Goal: Task Accomplishment & Management: Manage account settings

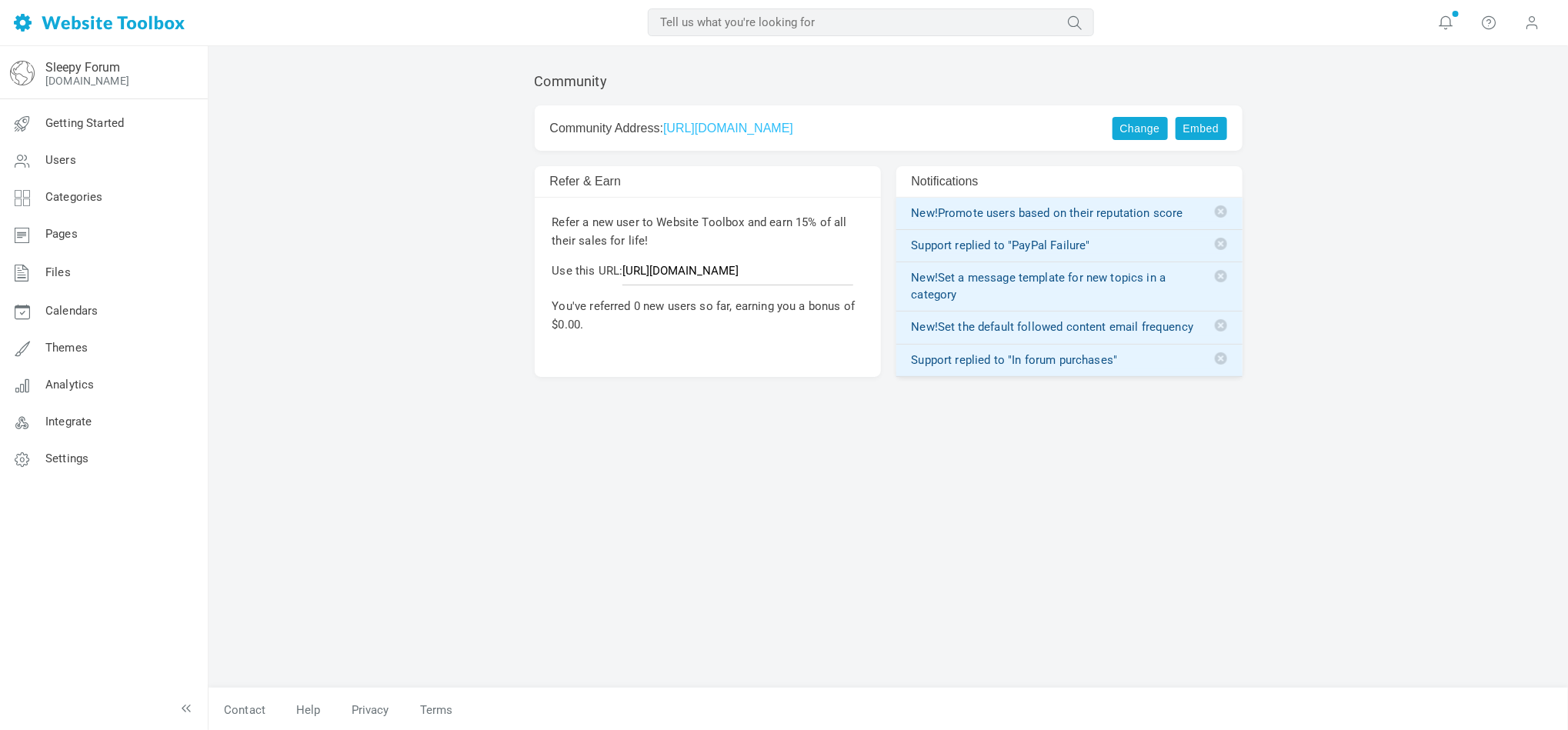
click at [765, 122] on link "https://babysleepschool.discussion.community" at bounding box center [729, 127] width 130 height 13
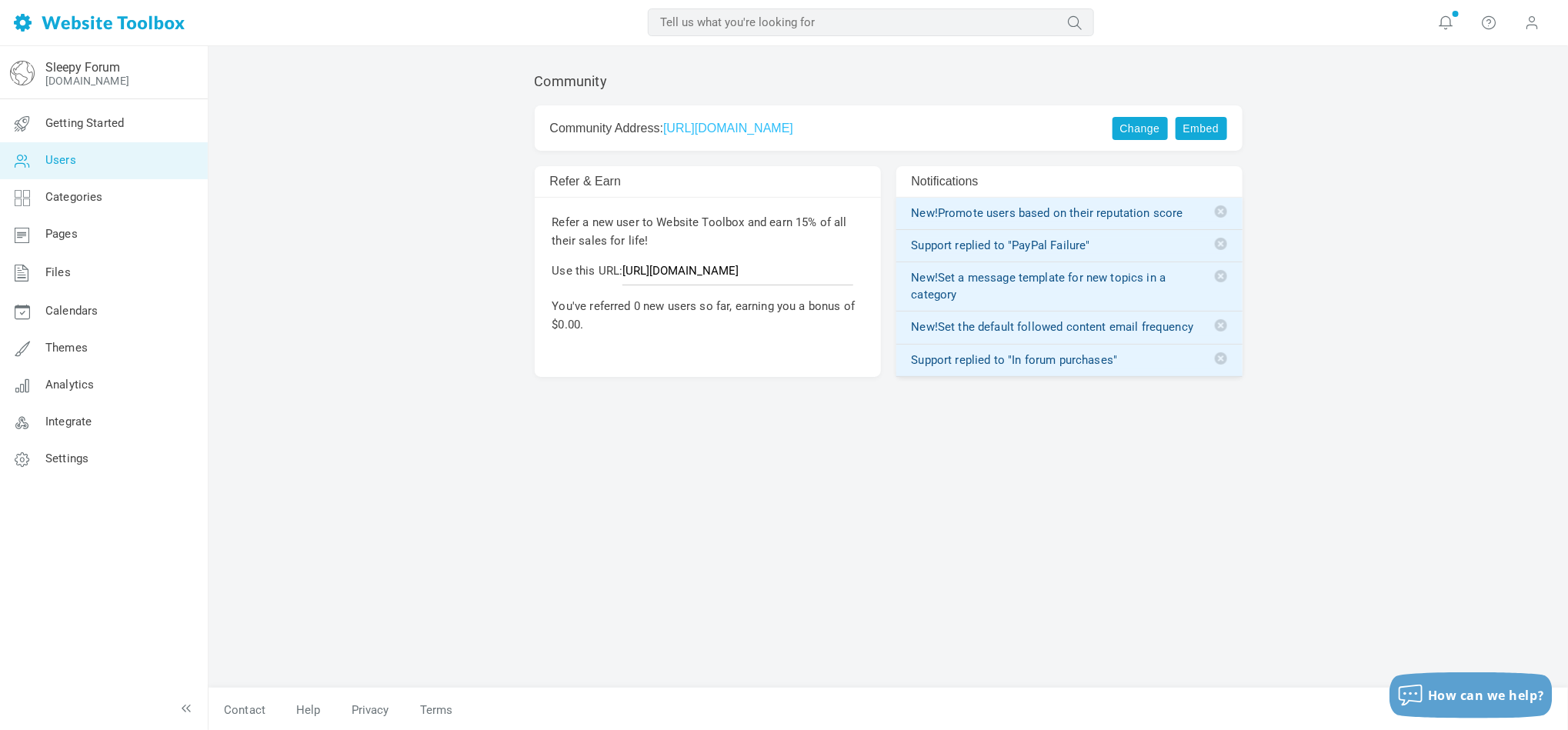
click at [82, 164] on link "Users" at bounding box center [103, 160] width 209 height 37
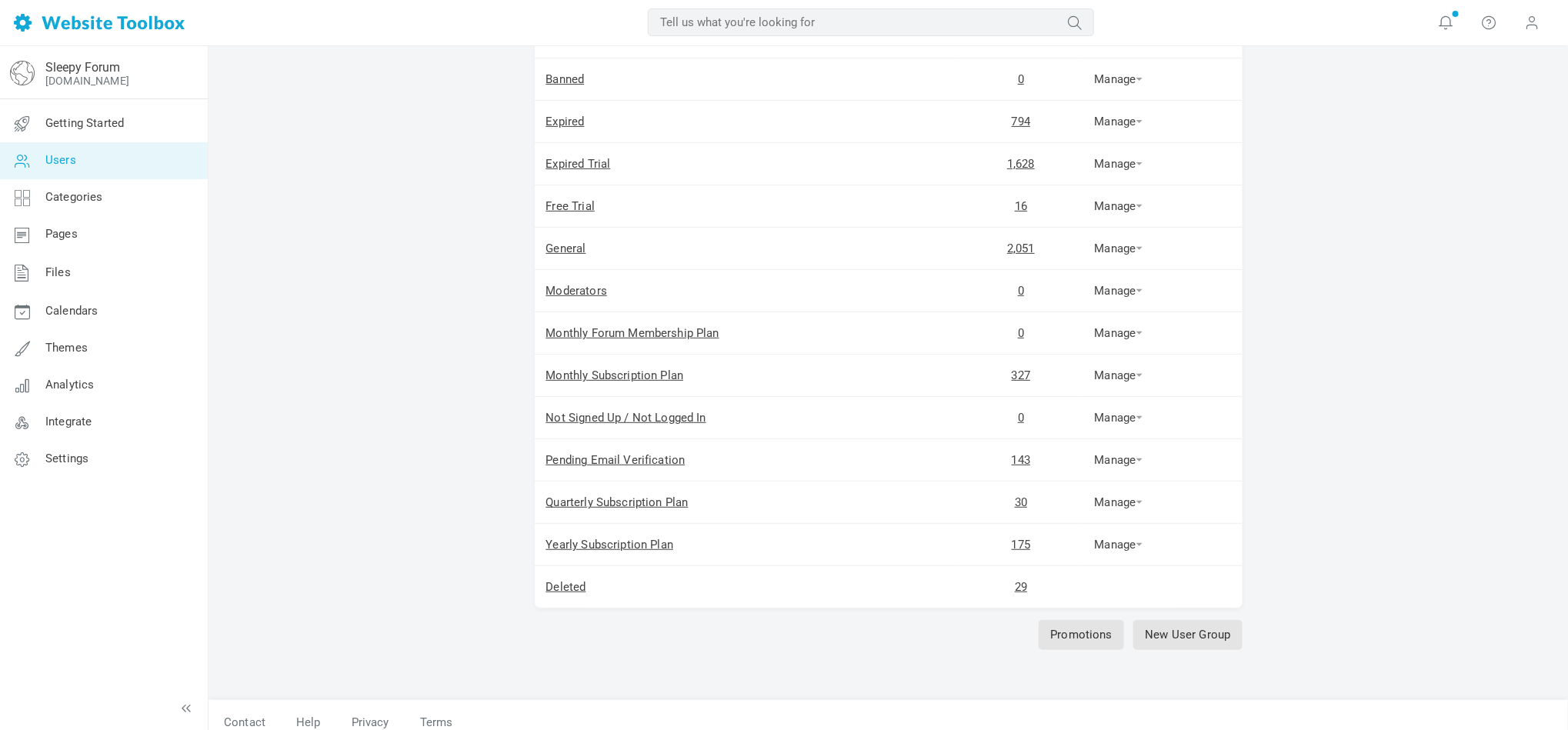
scroll to position [231, 0]
click at [1022, 464] on link "143" at bounding box center [1020, 458] width 18 height 14
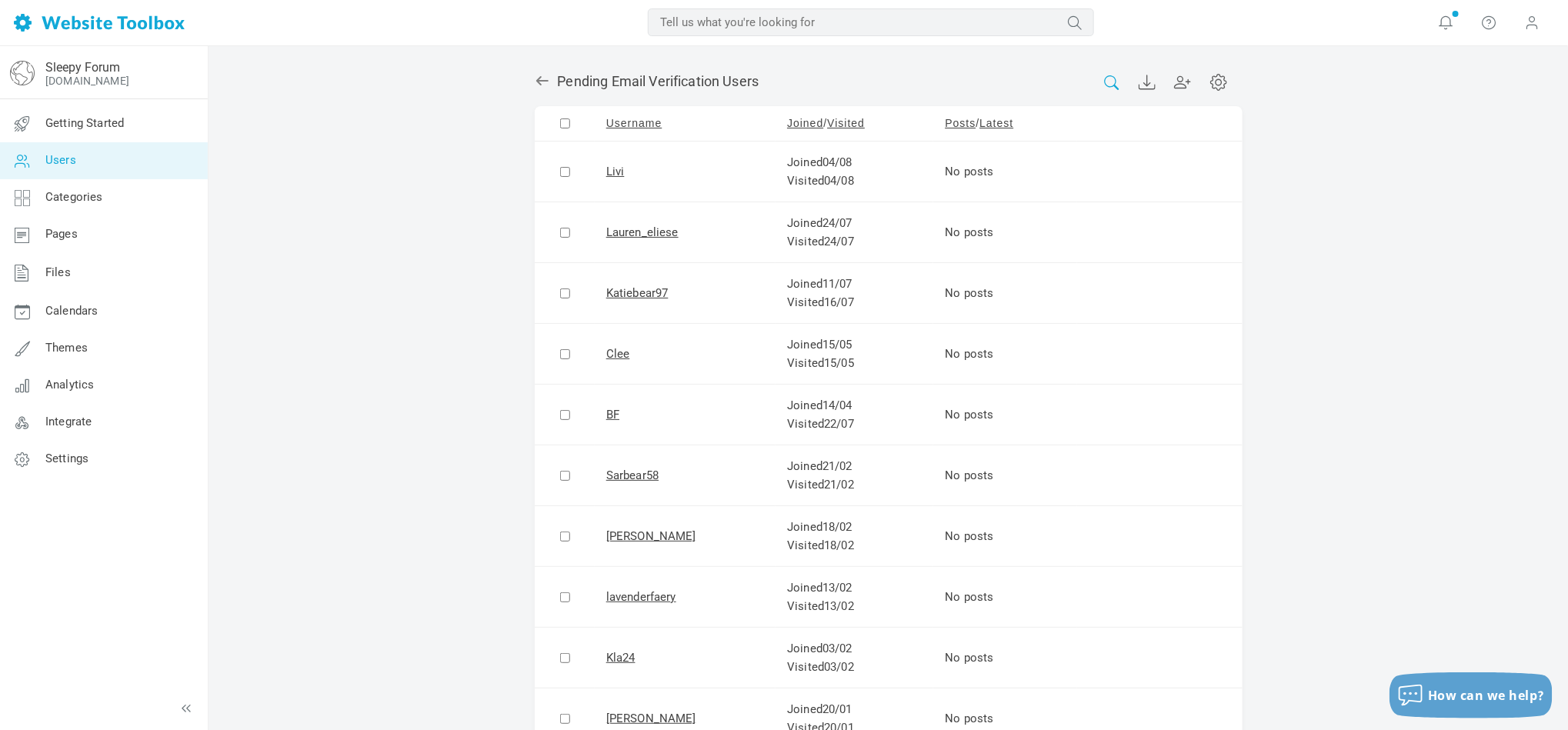
click at [1110, 84] on icon at bounding box center [1110, 83] width 17 height 15
paste input "[PERSON_NAME][EMAIL_ADDRESS][PERSON_NAME][DOMAIN_NAME]"
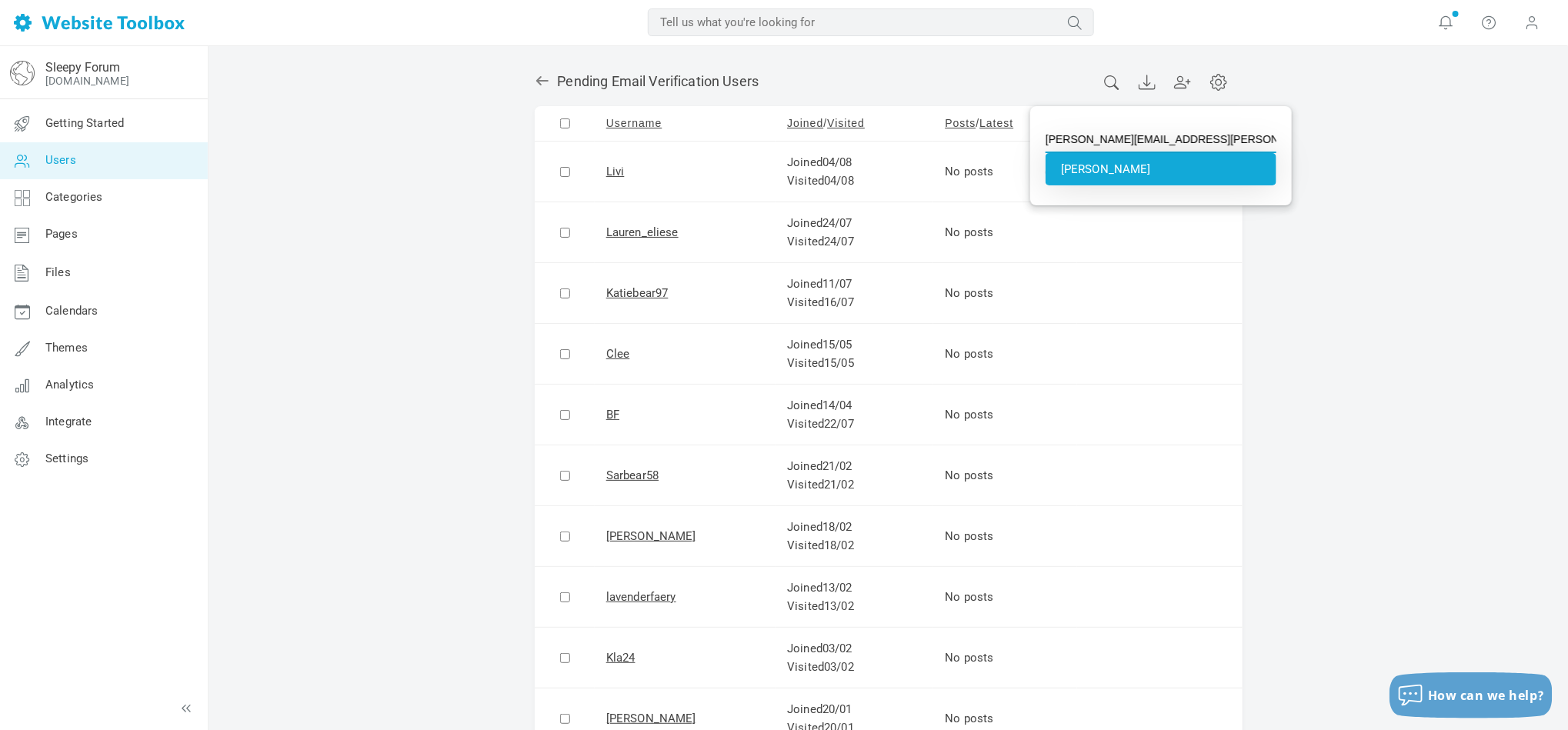
type input "Emma McLeod"
click at [1108, 176] on li "Emma McLeod" at bounding box center [1161, 169] width 231 height 32
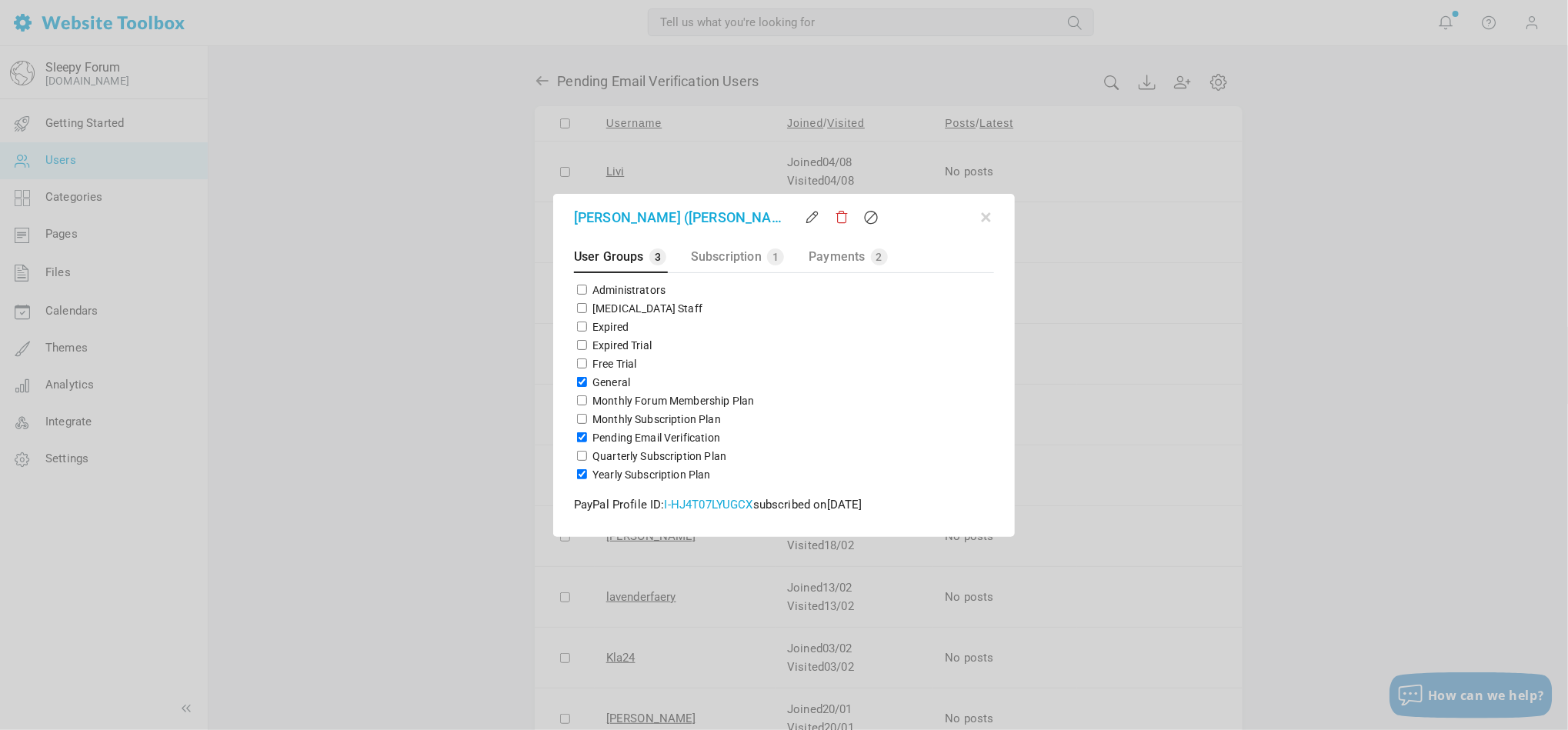
click at [635, 437] on label "Pending Email Verification" at bounding box center [656, 438] width 127 height 16
click at [587, 437] on input "Pending Email Verification" at bounding box center [582, 437] width 10 height 10
checkbox input "false"
click at [1003, 443] on div "User Groups 2 Subscription 1 Payments 2 This user is banned from using the foru…" at bounding box center [784, 386] width 457 height 296
click at [997, 512] on div "User Groups 2 Subscription 1 Payments 2 This user is banned from using the foru…" at bounding box center [784, 386] width 457 height 296
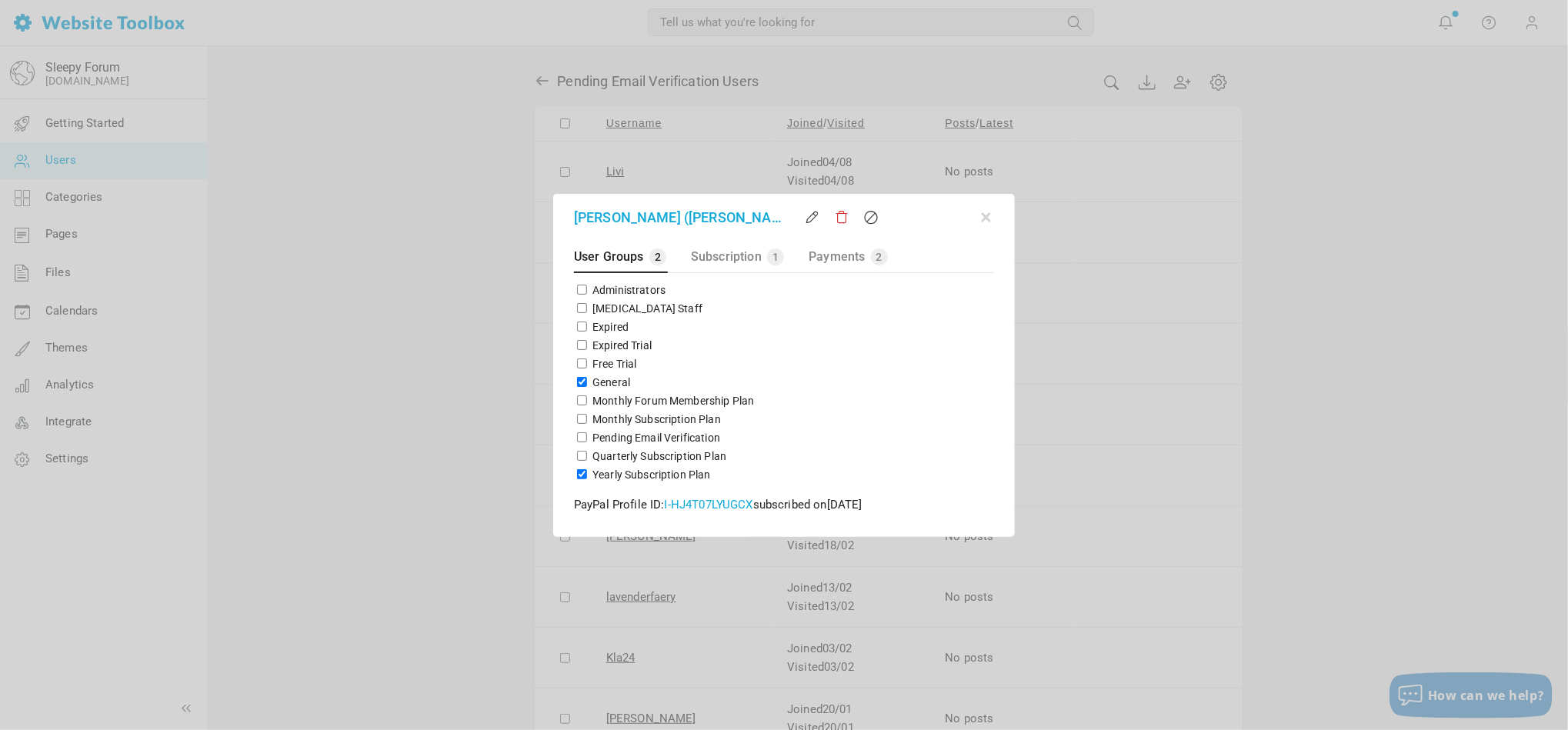
click at [998, 529] on div "User Groups 2 Subscription 1 Payments 2 This user is banned from using the foru…" at bounding box center [784, 386] width 457 height 296
click at [1006, 529] on div "User Groups 2 Subscription 1 Payments 2 This user is banned from using the foru…" at bounding box center [784, 386] width 457 height 296
click at [775, 532] on div "User Groups 2 Subscription 1 Payments 2 This user is banned from using the foru…" at bounding box center [784, 386] width 457 height 296
click at [563, 530] on div "User Groups 2 Subscription 1 Payments 2 This user is banned from using the foru…" at bounding box center [784, 386] width 457 height 296
click at [1000, 371] on div "User Groups 2 Subscription 1 Payments 2 This user is banned from using the foru…" at bounding box center [784, 386] width 457 height 296
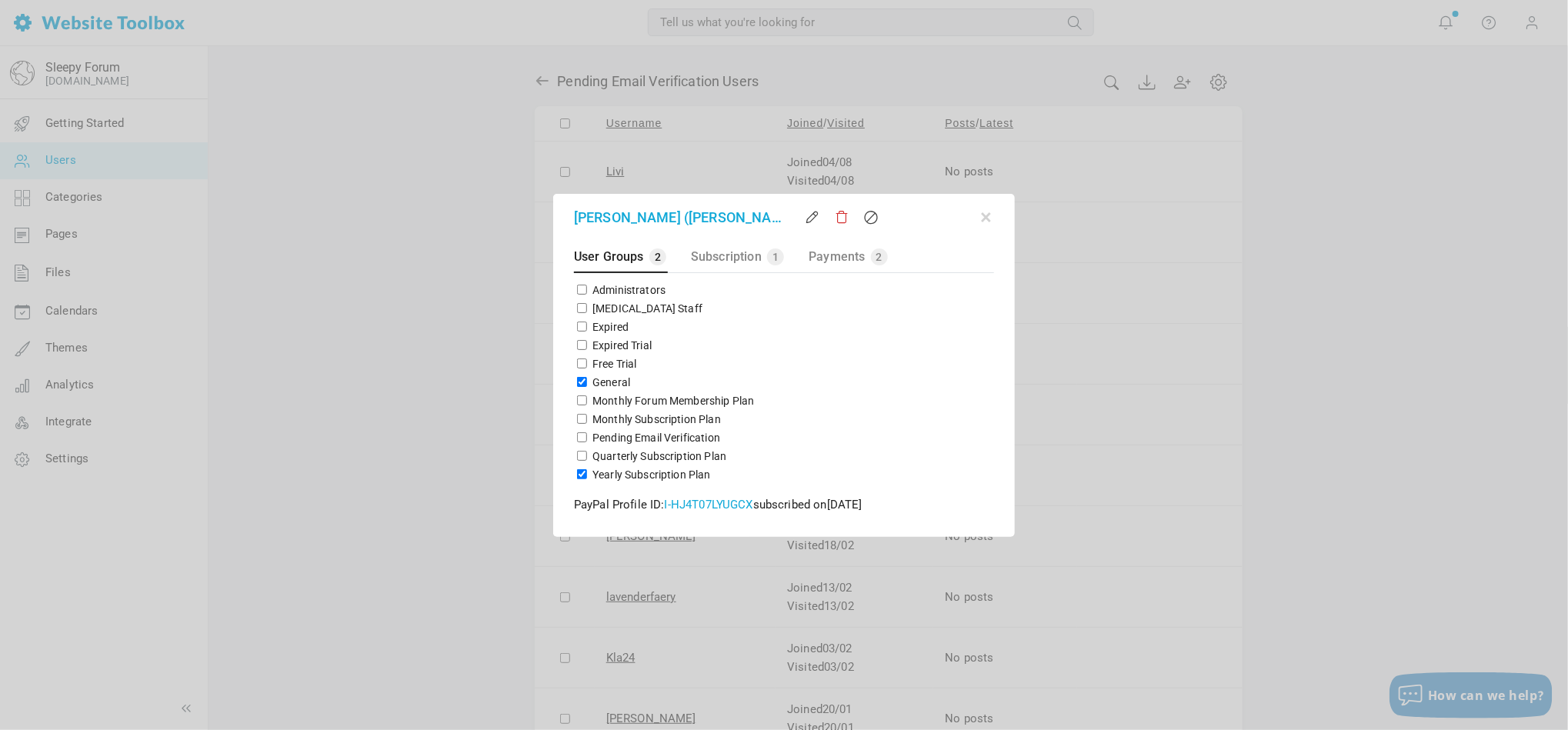
click at [973, 353] on div "Expired Trial" at bounding box center [784, 345] width 420 height 18
click at [1273, 437] on div at bounding box center [784, 365] width 1568 height 730
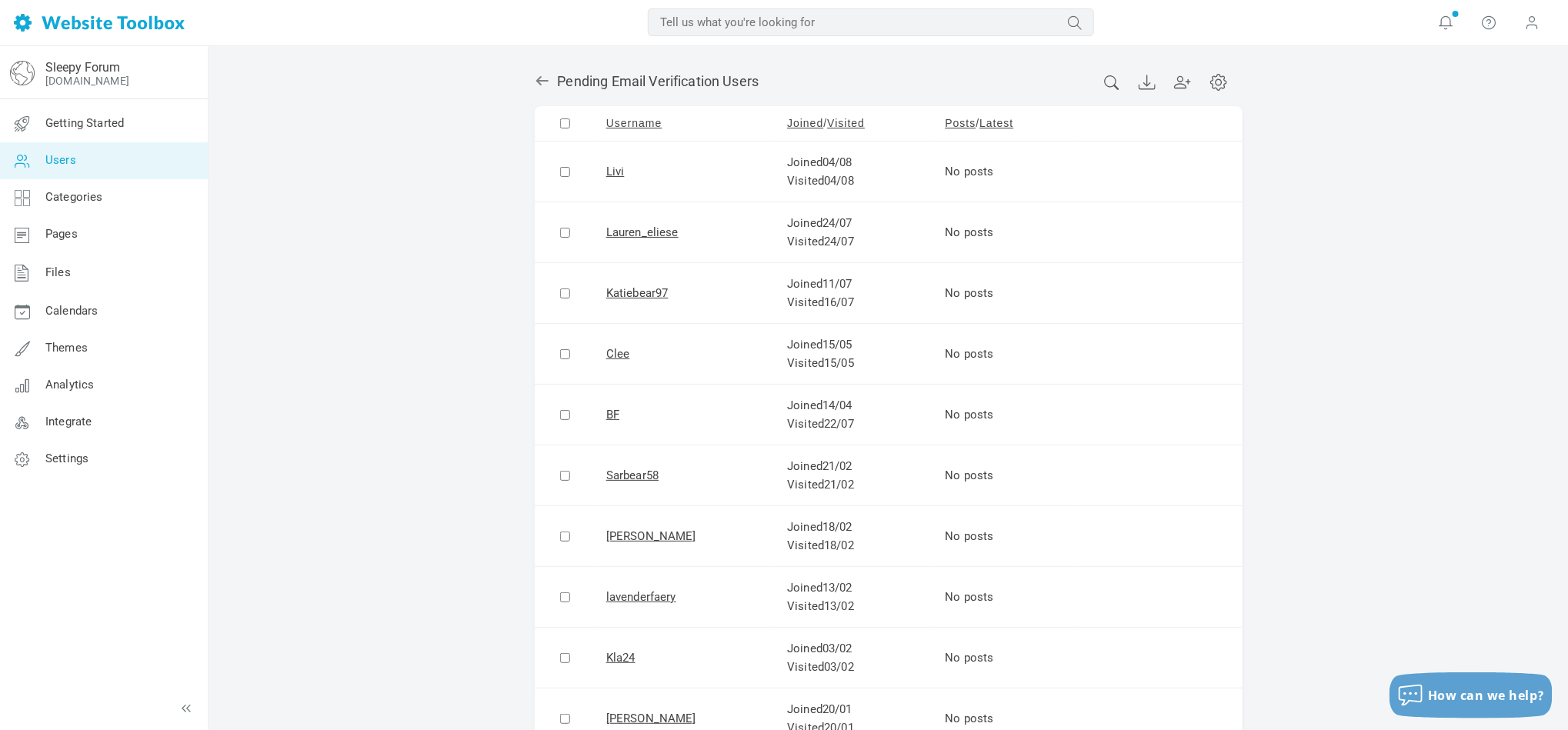
click at [1101, 81] on h2 "Pending Email Verification Users" at bounding box center [888, 82] width 707 height 17
click at [1108, 80] on icon at bounding box center [1110, 83] width 17 height 15
click button "Submit" at bounding box center [0, 0] width 0 height 0
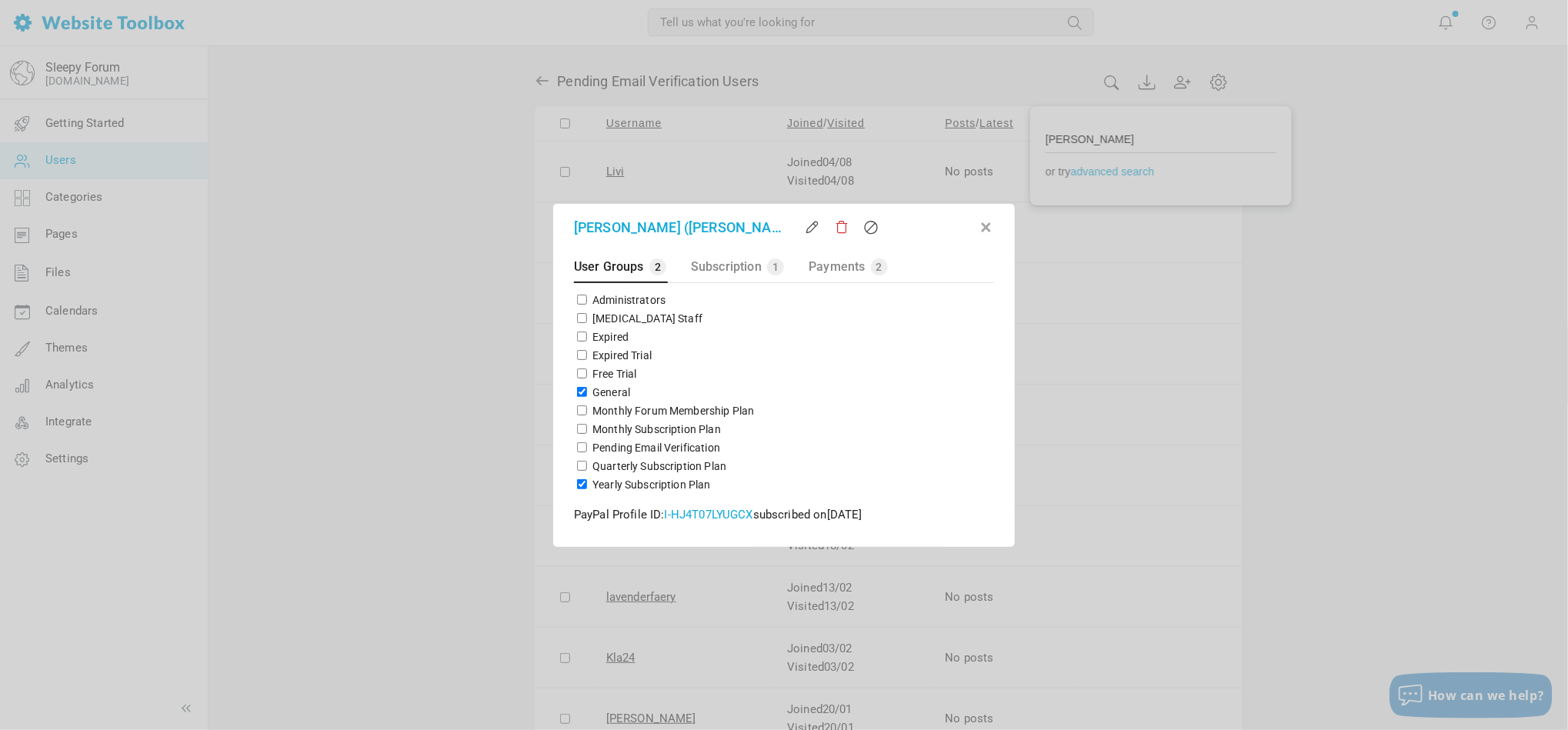
click at [988, 229] on button "button" at bounding box center [986, 225] width 16 height 16
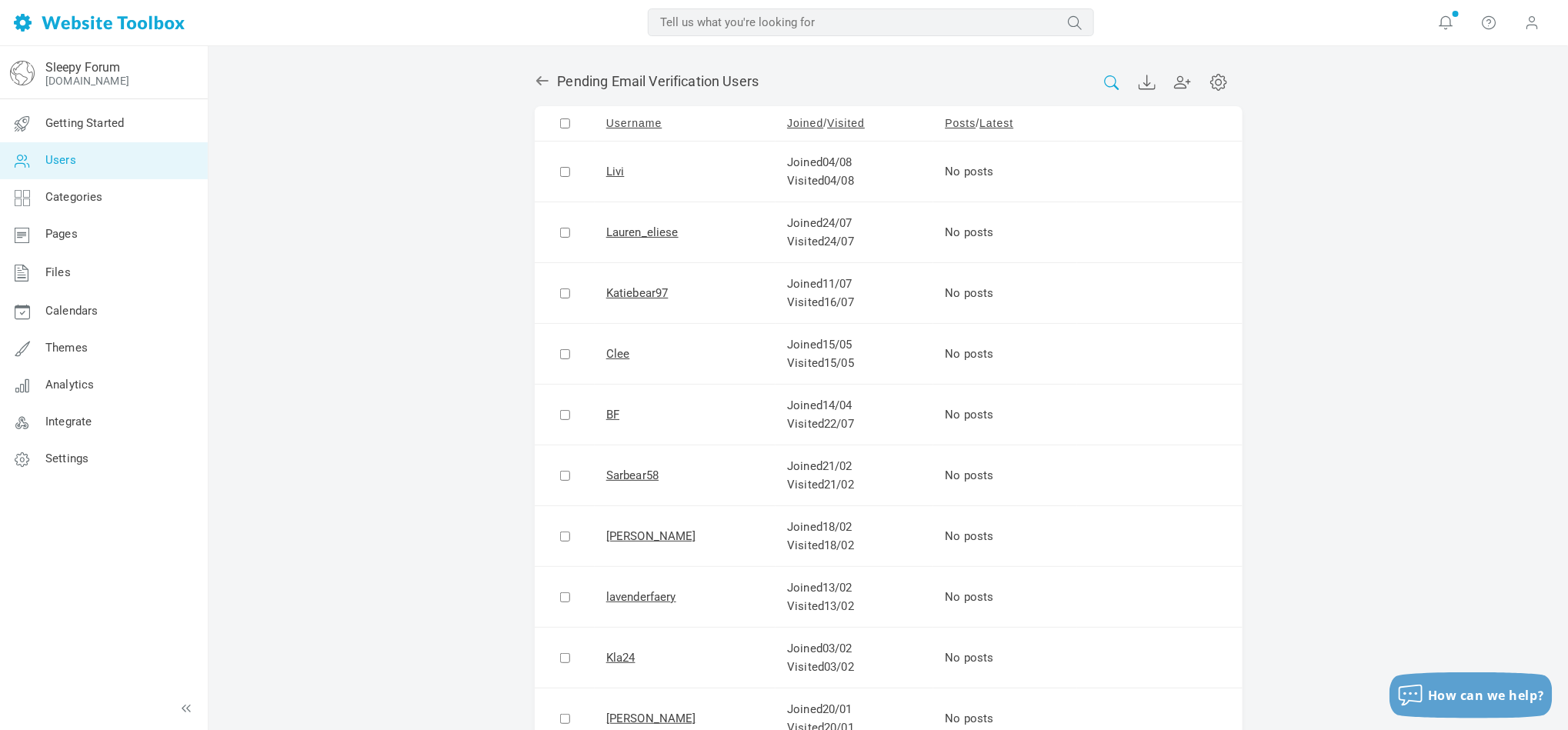
click at [1107, 87] on icon at bounding box center [1110, 83] width 17 height 15
click button "Submit" at bounding box center [0, 0] width 0 height 0
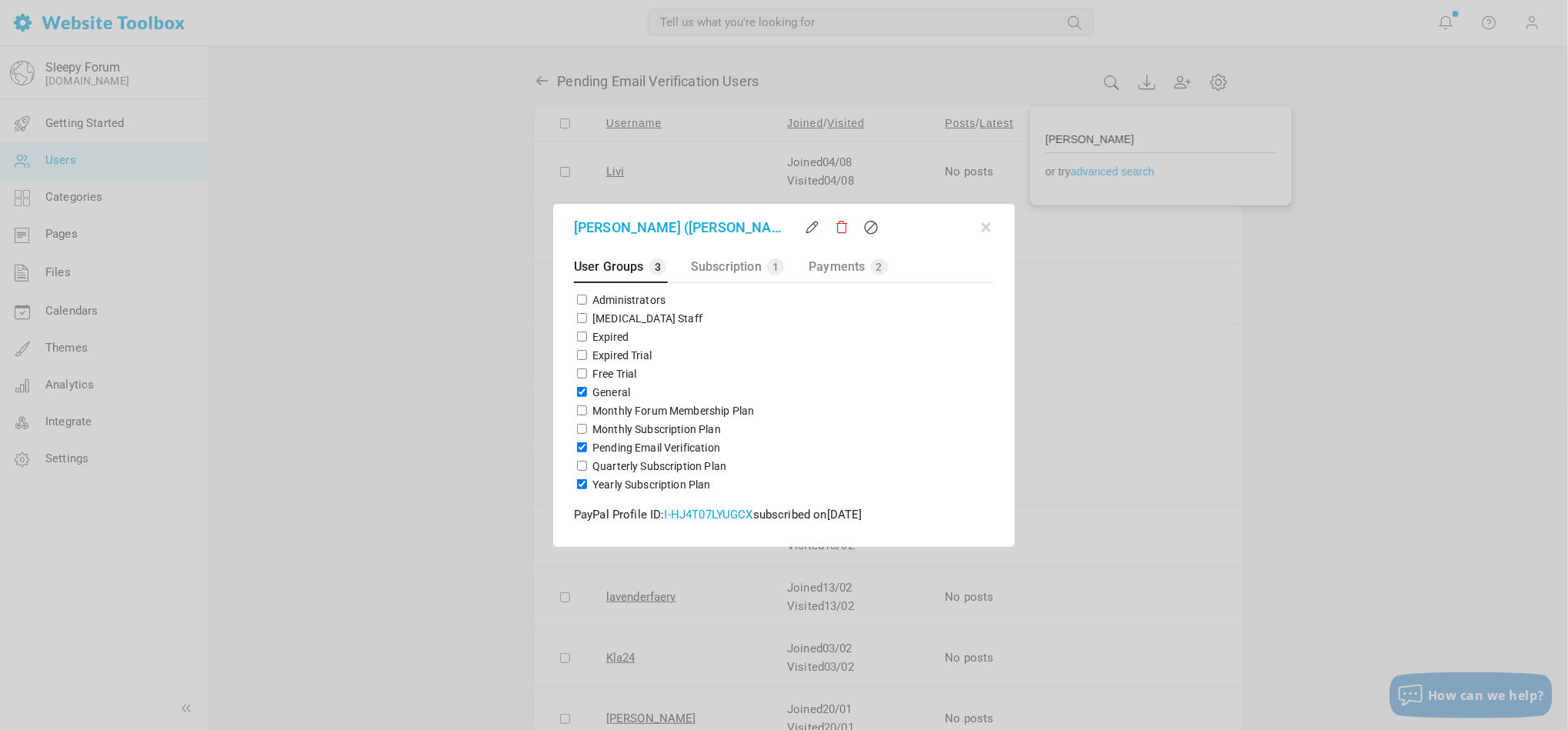
click at [585, 446] on input "Pending Email Verification" at bounding box center [582, 447] width 10 height 10
checkbox input "false"
click at [1369, 314] on div at bounding box center [784, 365] width 1568 height 730
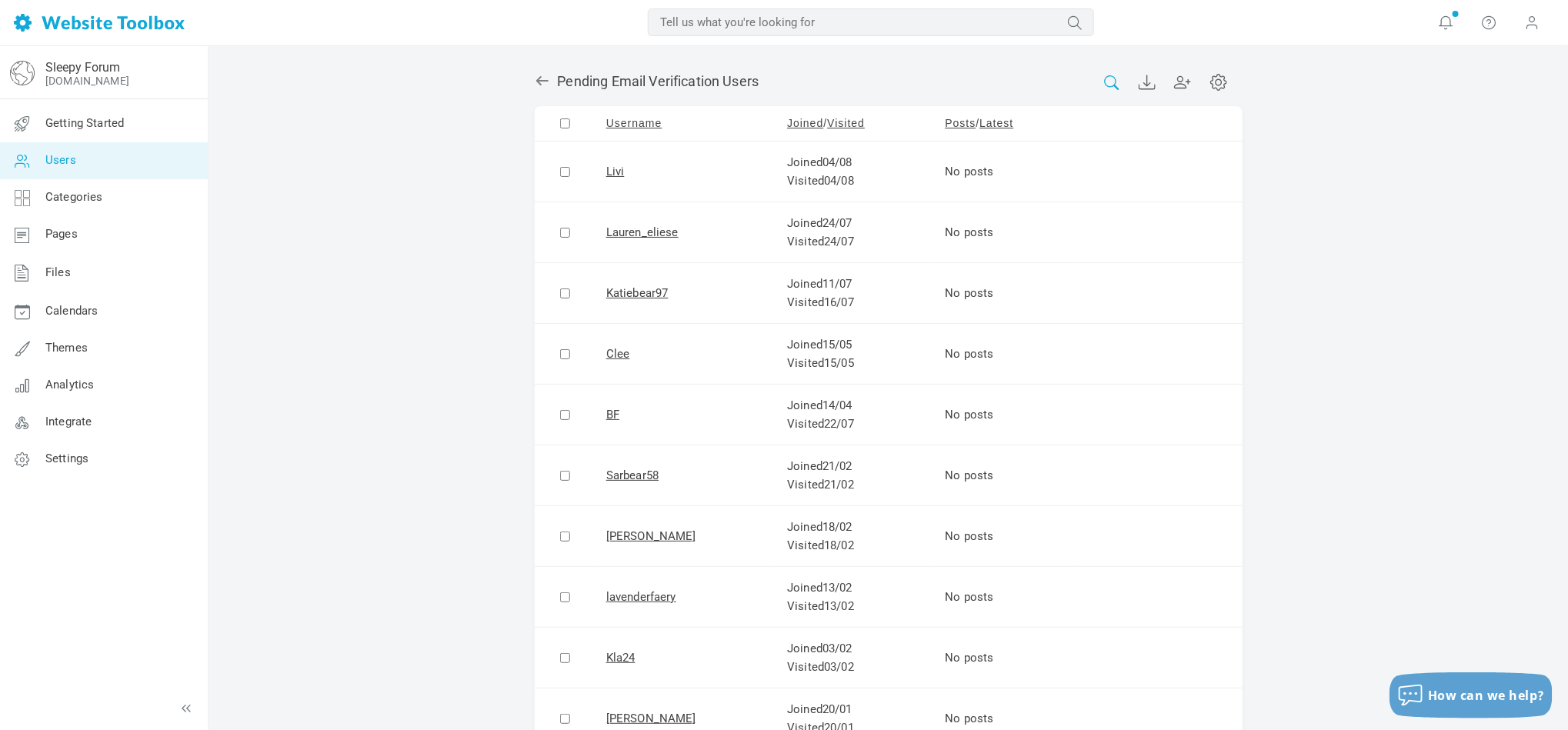
click at [1108, 80] on icon at bounding box center [1110, 83] width 17 height 15
click button "Submit" at bounding box center [0, 0] width 0 height 0
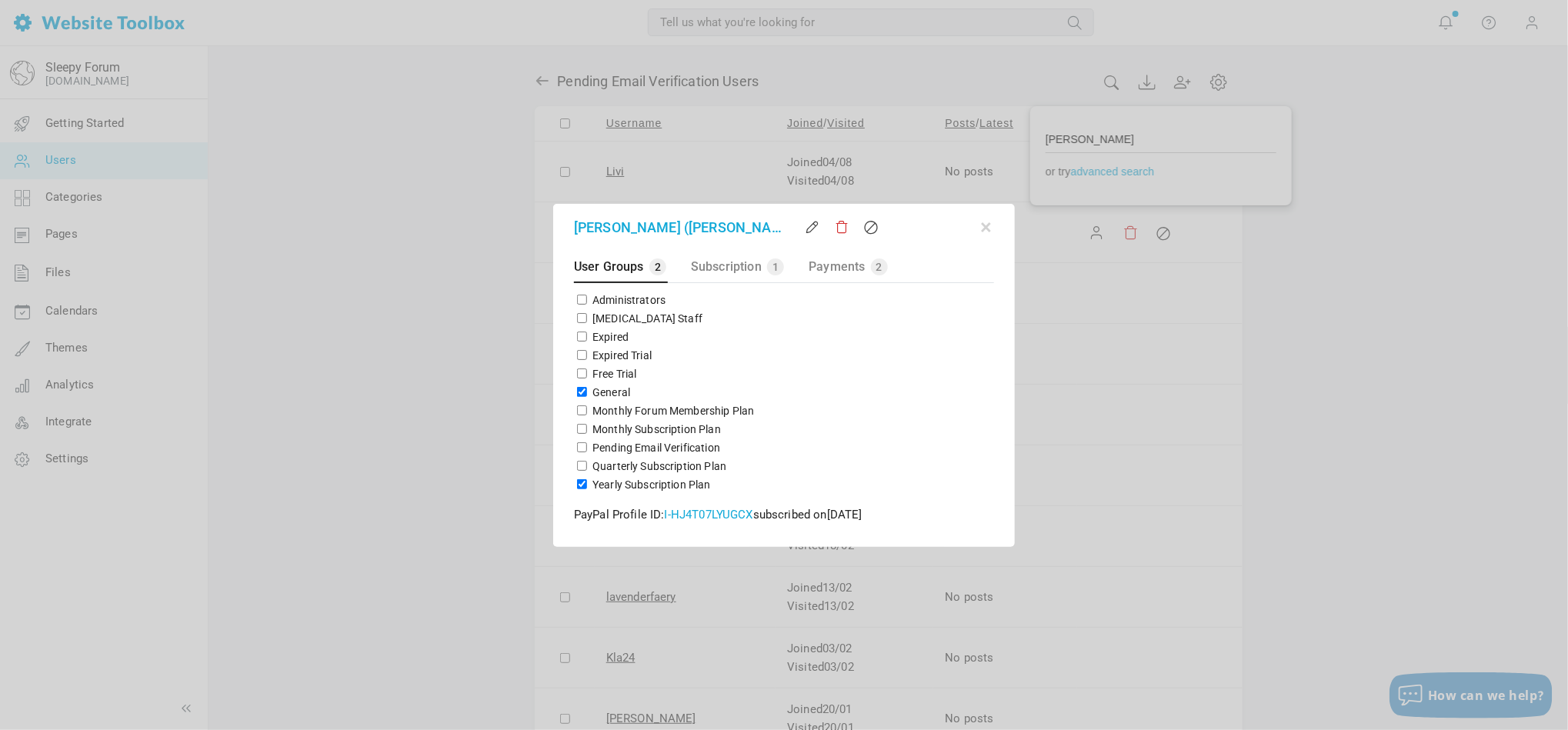
click at [990, 228] on button "button" at bounding box center [986, 225] width 16 height 16
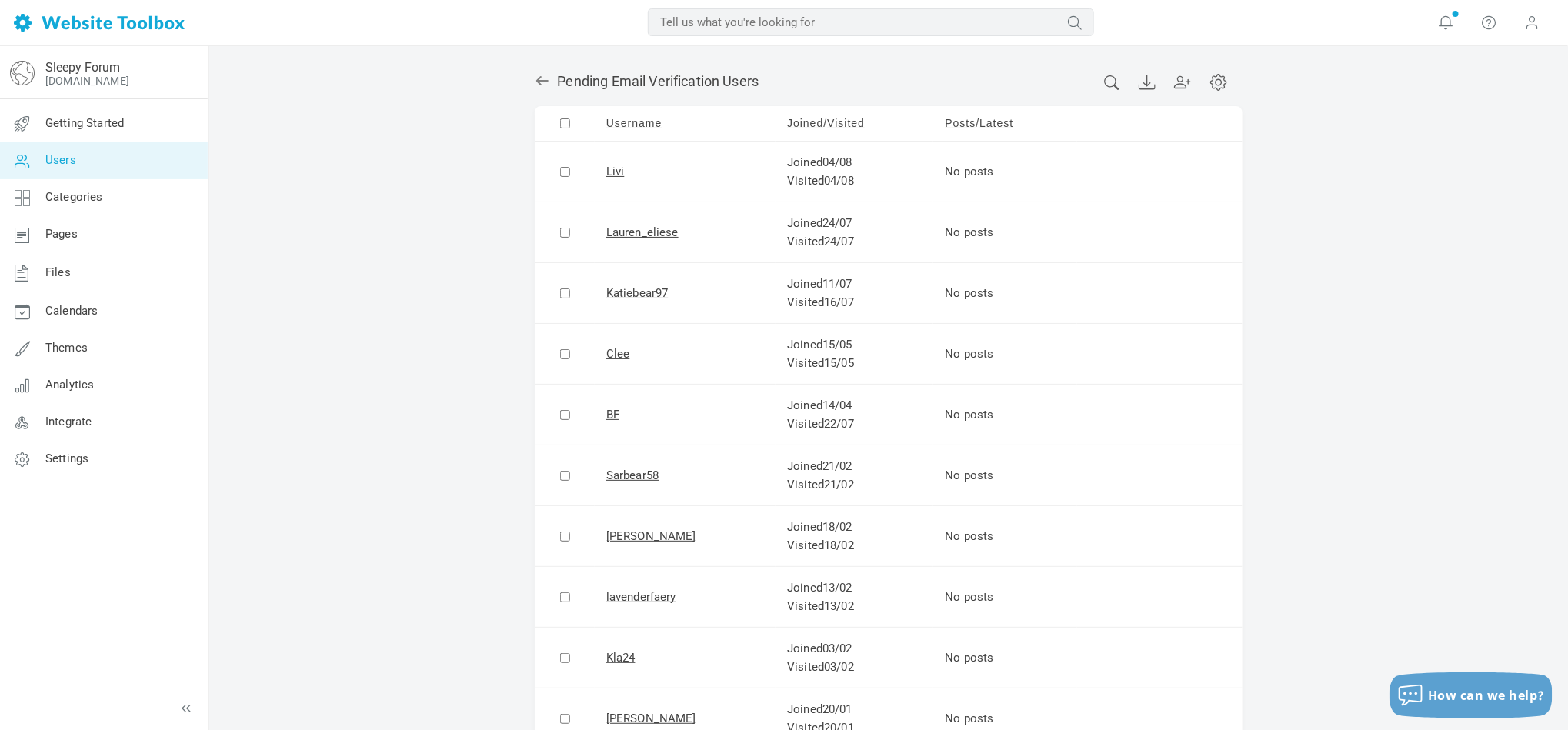
drag, startPoint x: 1113, startPoint y: 82, endPoint x: 1113, endPoint y: 90, distance: 8.0
click at [1113, 86] on icon at bounding box center [1110, 83] width 17 height 15
click button "Submit" at bounding box center [0, 0] width 0 height 0
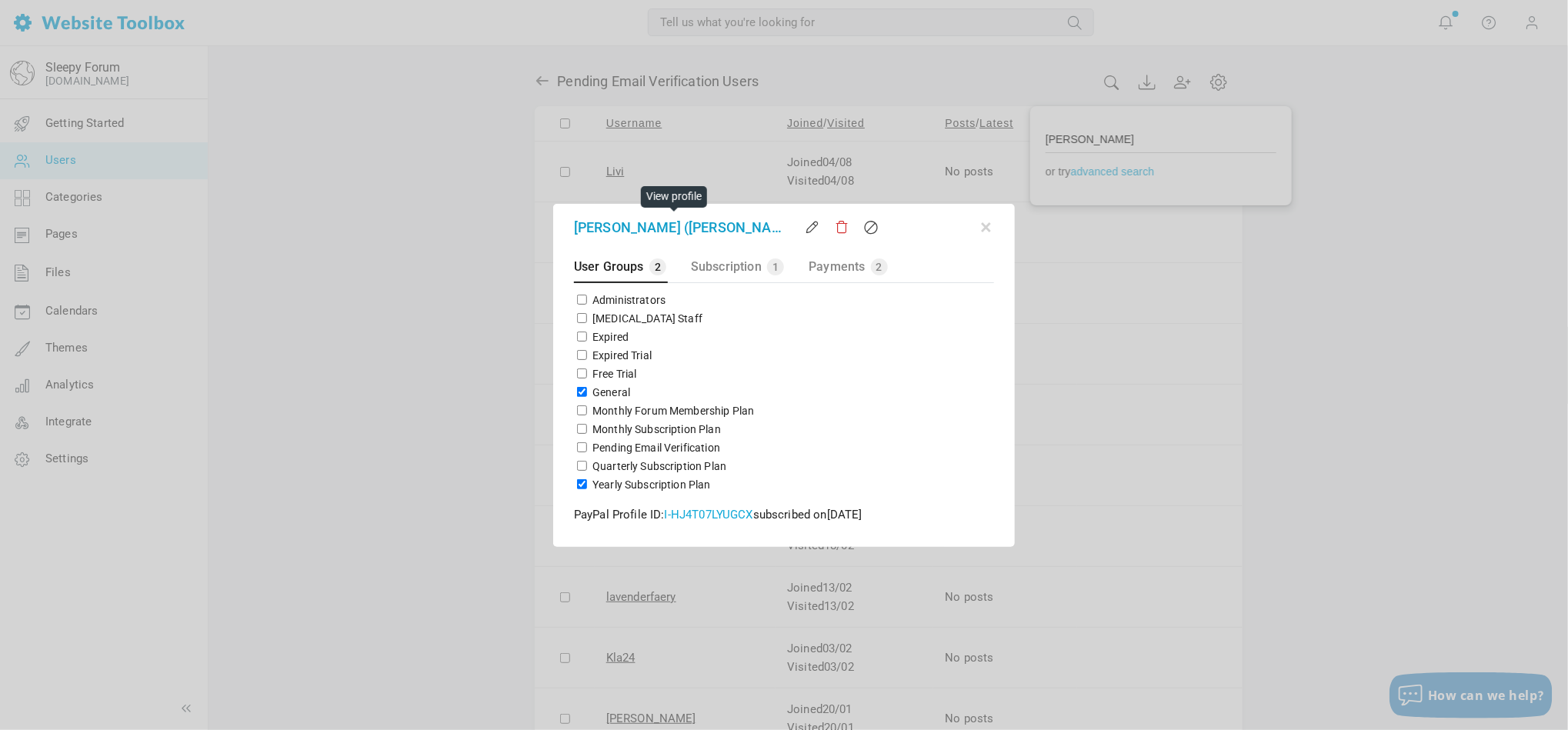
click at [739, 226] on link "Emma McLeod (Emma McLeod)" at bounding box center [678, 226] width 208 height 20
drag, startPoint x: 988, startPoint y: 227, endPoint x: 991, endPoint y: 217, distance: 10.4
click at [988, 226] on button "button" at bounding box center [986, 225] width 16 height 16
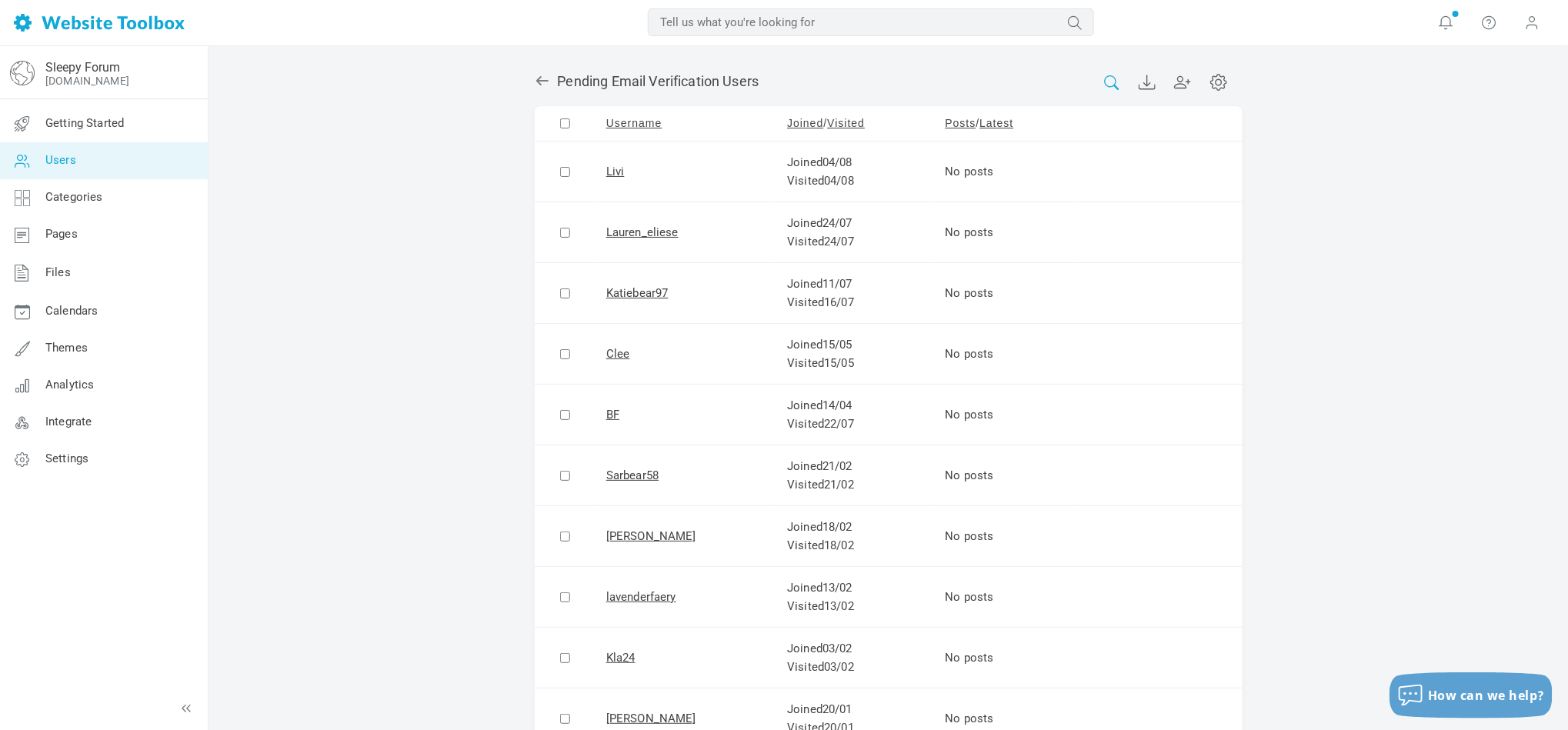
click at [1112, 82] on icon at bounding box center [1110, 83] width 17 height 15
click at [1117, 134] on input "Emma McLeod" at bounding box center [1161, 139] width 231 height 28
click button "Submit" at bounding box center [0, 0] width 0 height 0
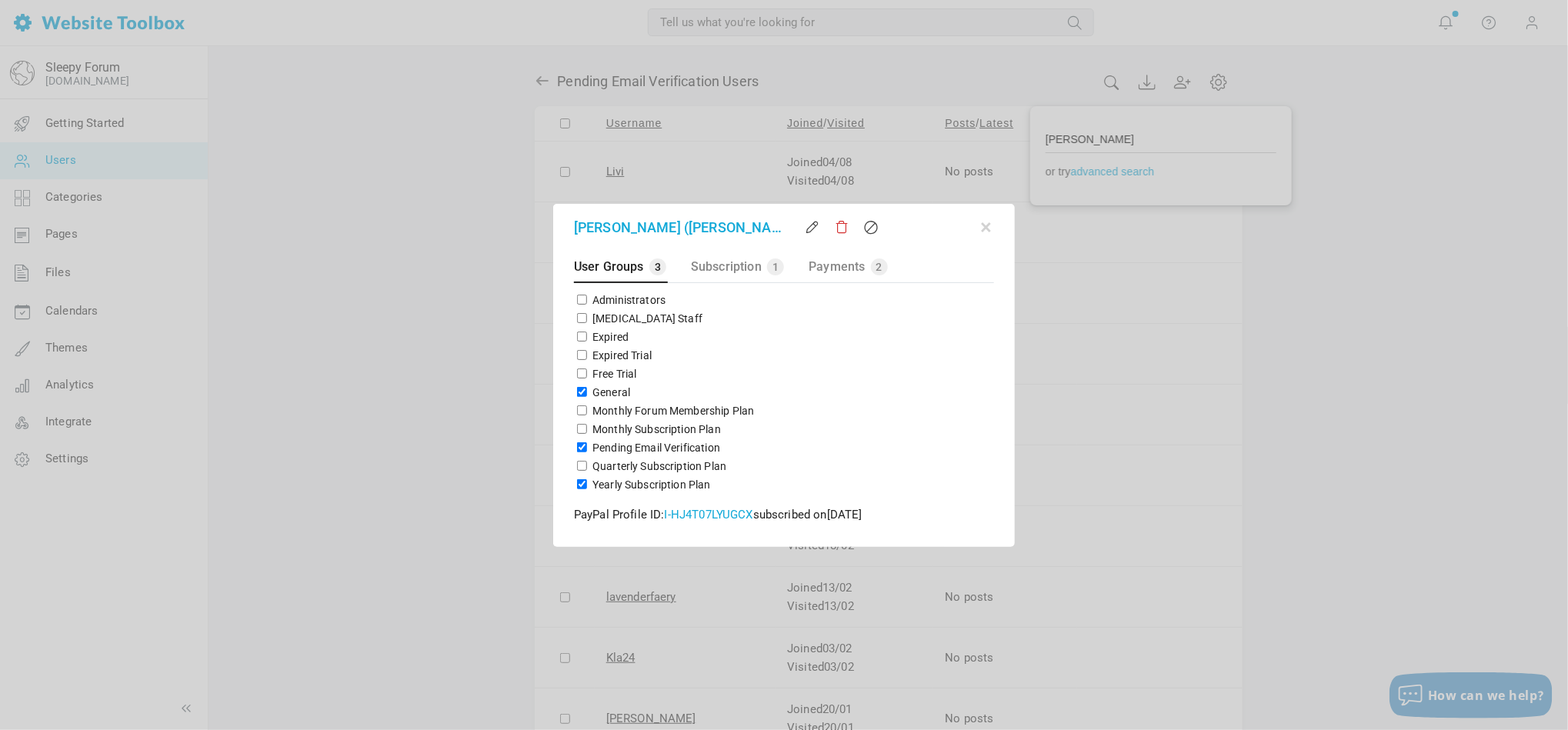
click at [659, 446] on label "Pending Email Verification" at bounding box center [656, 448] width 127 height 16
click at [587, 446] on input "Pending Email Verification" at bounding box center [582, 447] width 10 height 10
checkbox input "false"
click at [734, 228] on link "Emma McLeod (Emma McLeod)" at bounding box center [678, 226] width 208 height 20
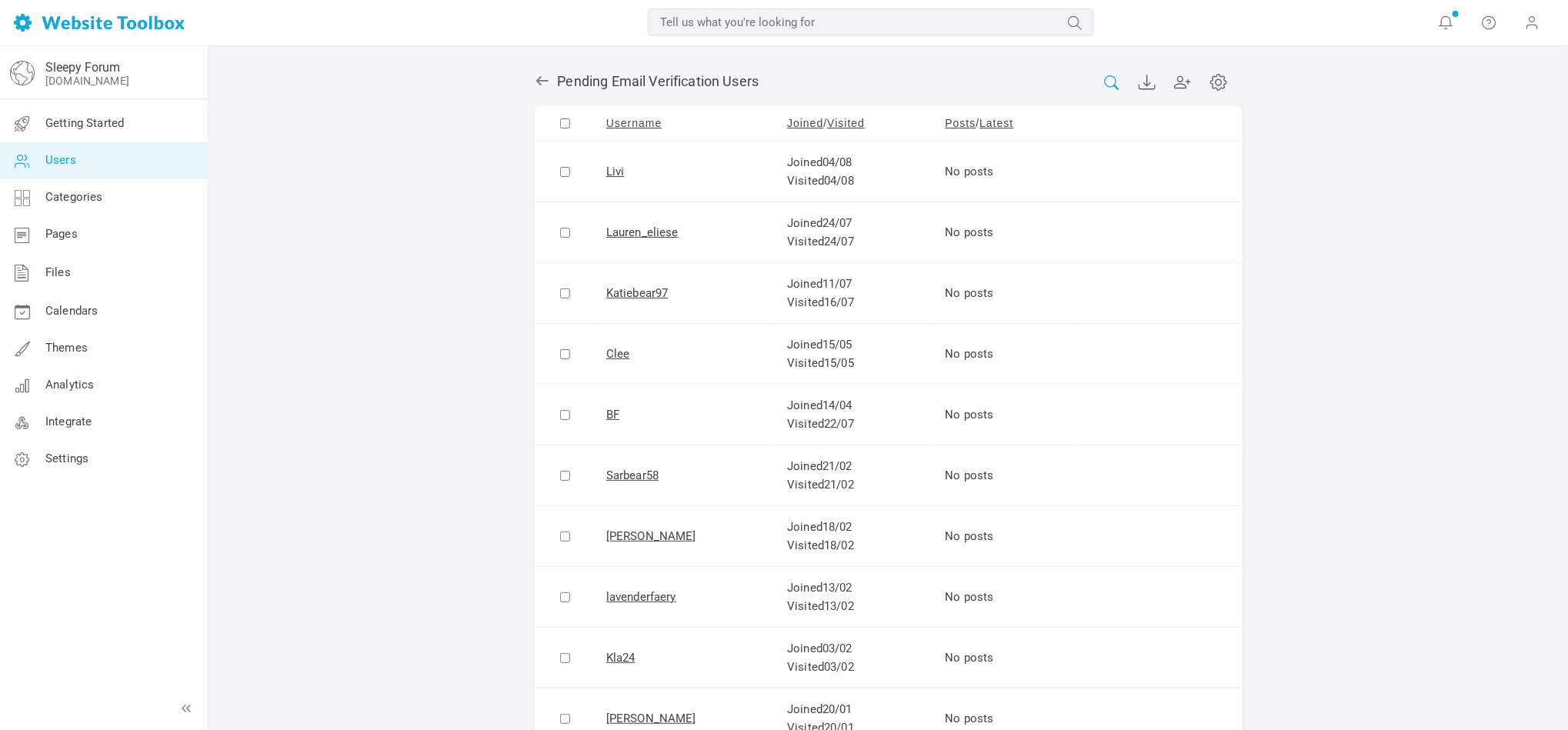
click at [1107, 77] on icon at bounding box center [1110, 83] width 17 height 15
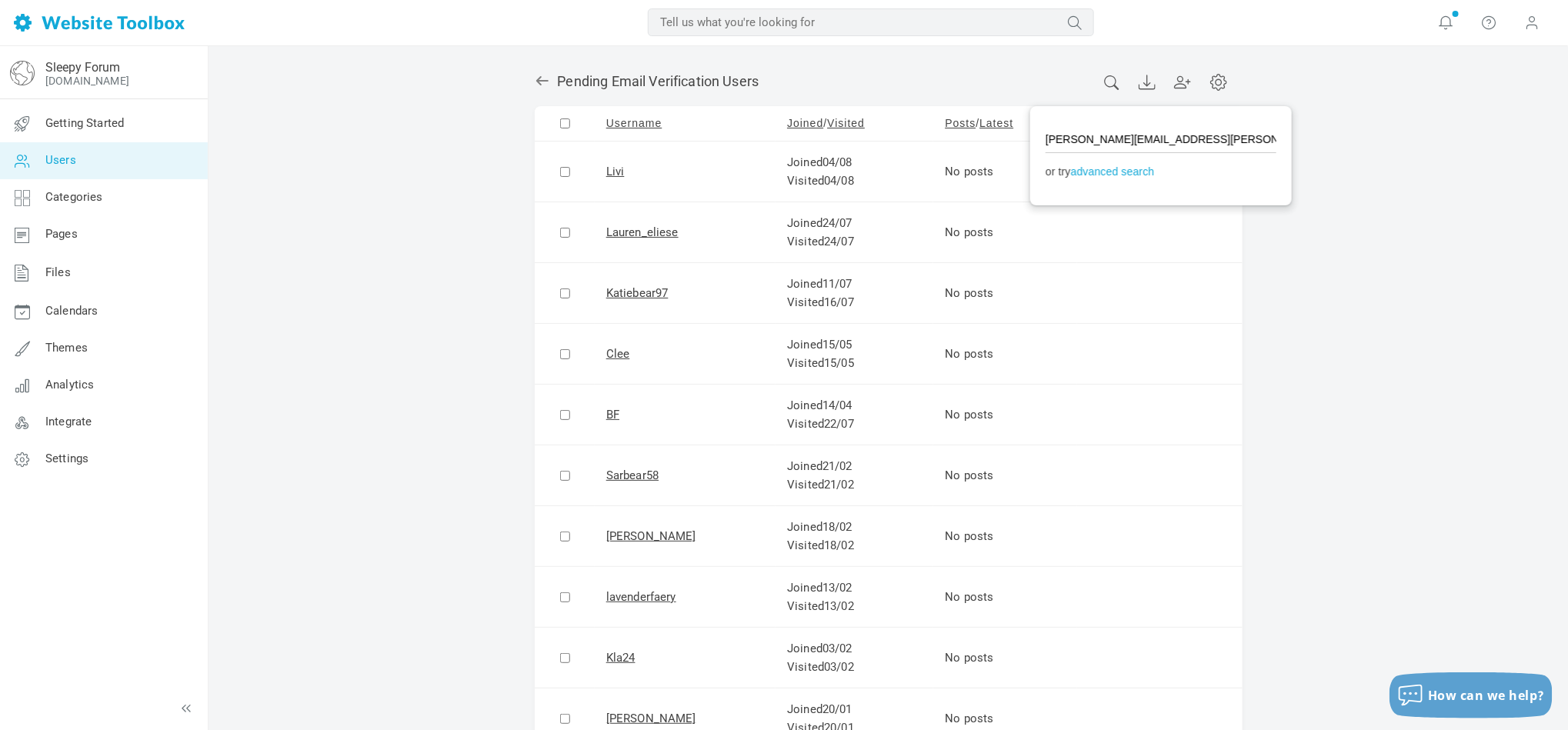
type input "Emma McLeod"
click at [1104, 164] on li "Emma McLeod" at bounding box center [1161, 169] width 231 height 32
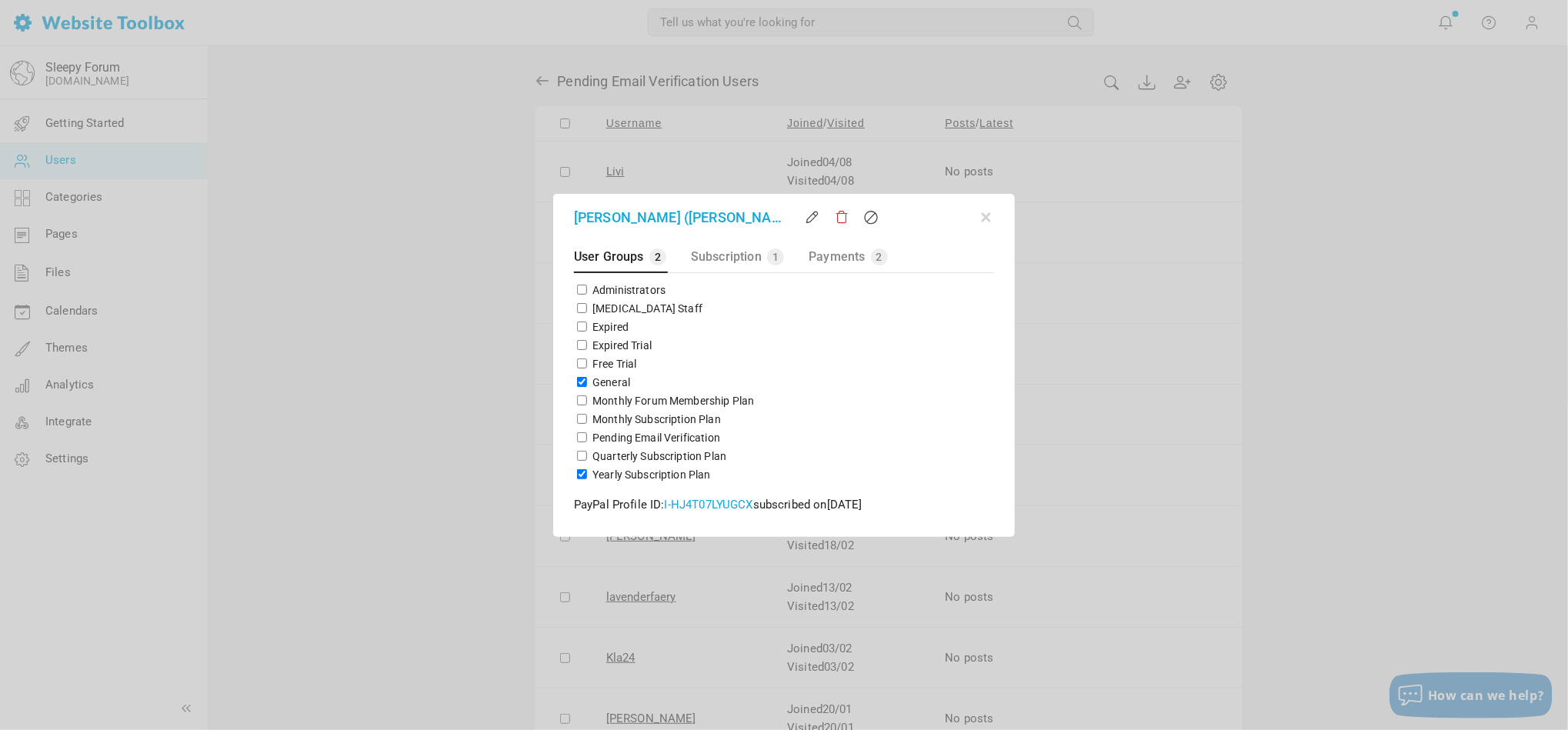
click at [1443, 275] on div at bounding box center [784, 365] width 1568 height 730
